Goal: Transaction & Acquisition: Book appointment/travel/reservation

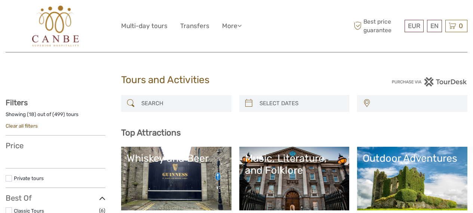
select select
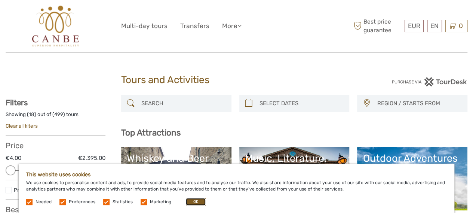
click at [198, 204] on button "OK" at bounding box center [196, 201] width 20 height 7
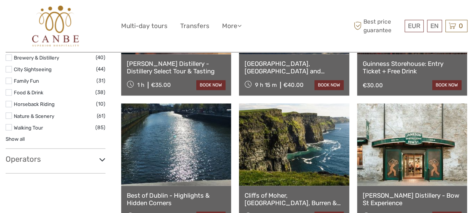
scroll to position [600, 0]
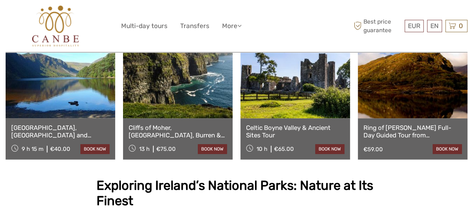
scroll to position [292, 0]
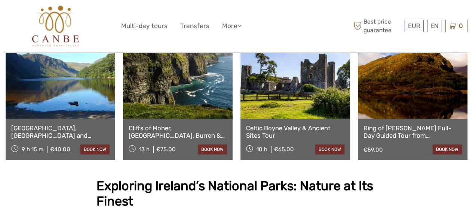
click at [185, 97] on link at bounding box center [178, 77] width 110 height 82
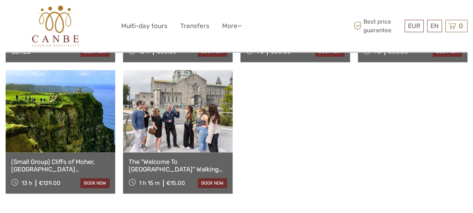
scroll to position [390, 0]
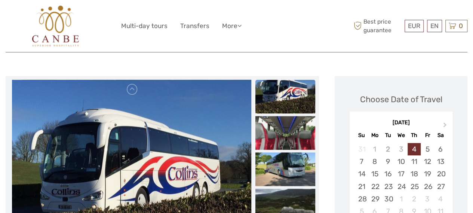
scroll to position [88, 0]
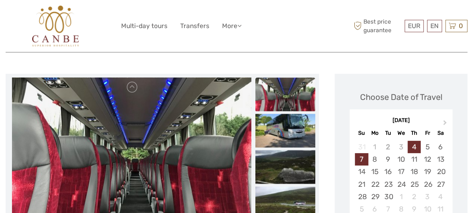
click at [360, 153] on div "7" at bounding box center [361, 159] width 13 height 12
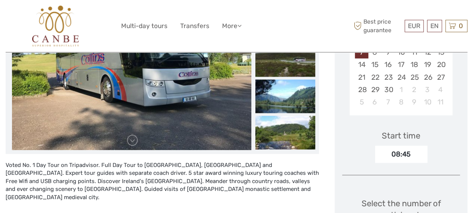
scroll to position [194, 0]
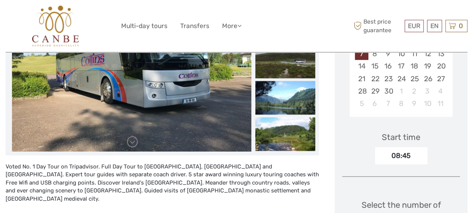
click at [403, 147] on div "08:45" at bounding box center [401, 155] width 52 height 17
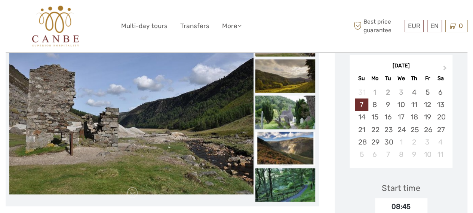
scroll to position [135, 0]
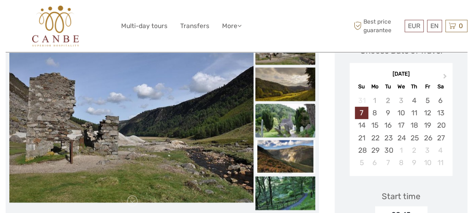
click at [284, 118] on img at bounding box center [285, 121] width 60 height 34
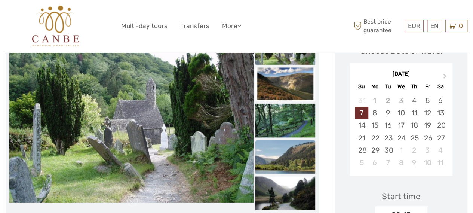
click at [281, 141] on img at bounding box center [285, 157] width 60 height 34
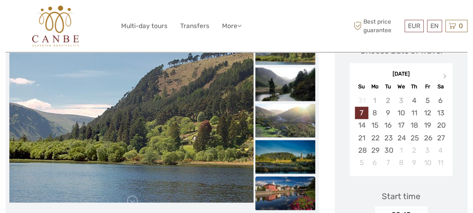
drag, startPoint x: 281, startPoint y: 160, endPoint x: 278, endPoint y: 169, distance: 10.3
click at [278, 176] on img at bounding box center [285, 193] width 60 height 34
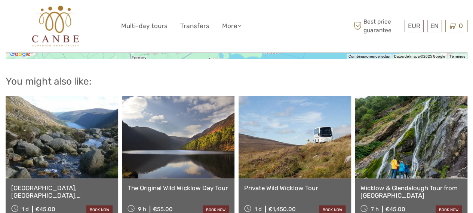
scroll to position [914, 0]
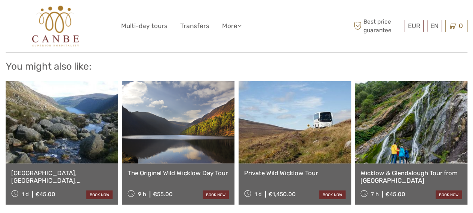
click at [63, 130] on link at bounding box center [62, 122] width 113 height 82
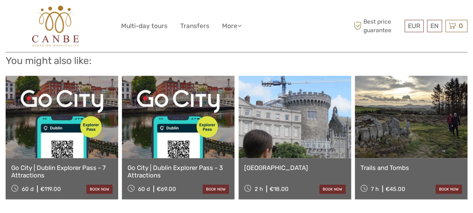
scroll to position [703, 0]
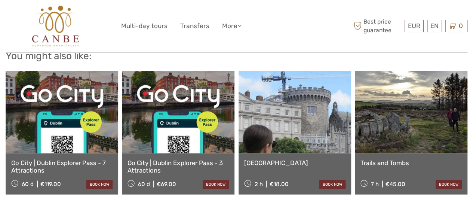
click at [413, 99] on link at bounding box center [411, 112] width 113 height 82
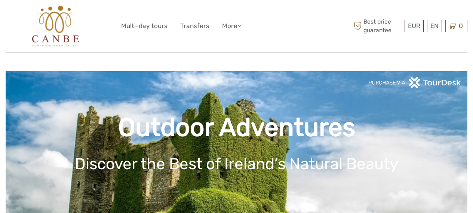
scroll to position [292, 0]
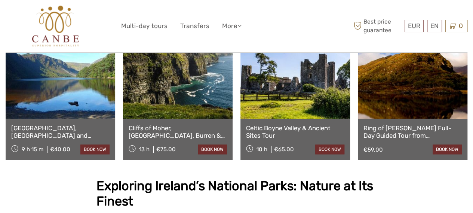
click at [300, 101] on link at bounding box center [295, 77] width 110 height 82
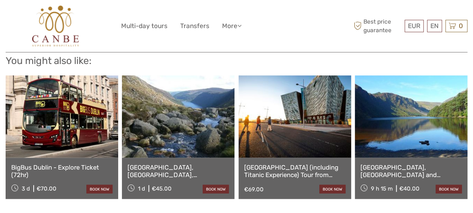
scroll to position [751, 0]
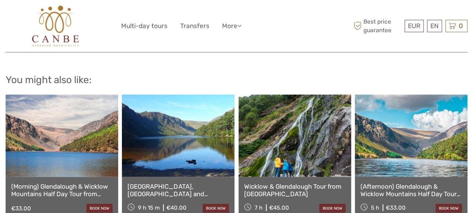
scroll to position [878, 0]
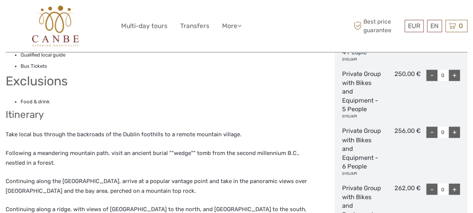
scroll to position [568, 0]
